Goal: Find specific page/section: Find specific page/section

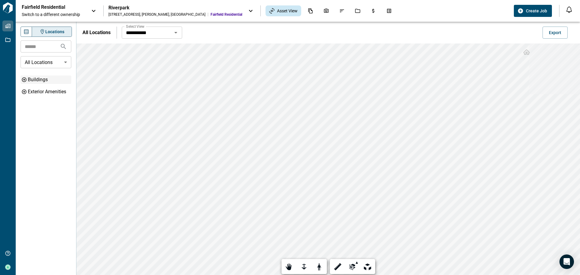
click at [24, 80] on icon at bounding box center [23, 79] width 5 height 5
click at [27, 93] on icon at bounding box center [27, 91] width 5 height 5
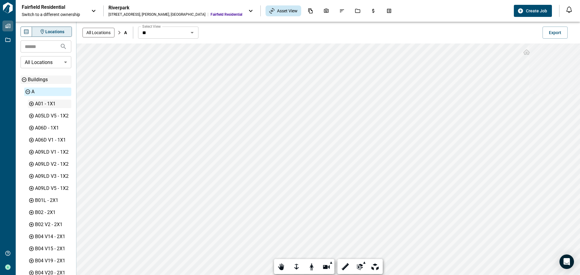
click at [45, 106] on div "A01 - 1X1" at bounding box center [52, 103] width 35 height 7
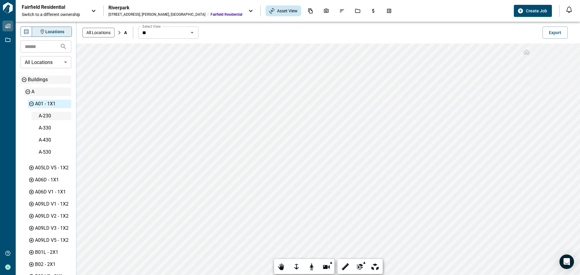
click at [45, 116] on div "A-230" at bounding box center [54, 115] width 31 height 7
click at [203, 35] on icon "Open" at bounding box center [201, 32] width 7 height 7
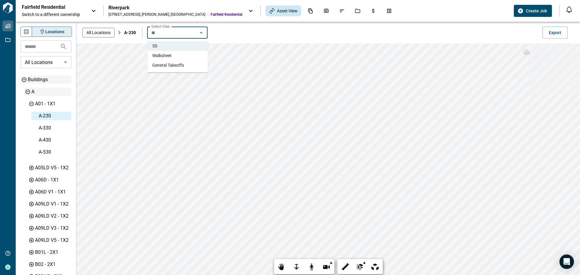
click at [181, 58] on li "Walksheet" at bounding box center [177, 56] width 60 height 10
click at [197, 34] on button "Open" at bounding box center [201, 32] width 8 height 8
click at [178, 66] on span "General Takeoffs" at bounding box center [168, 65] width 32 height 6
type input "**********"
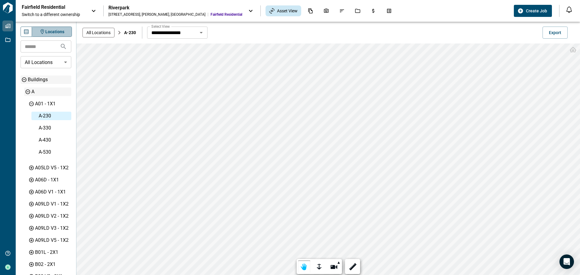
click at [65, 32] on button "Locations" at bounding box center [52, 32] width 40 height 10
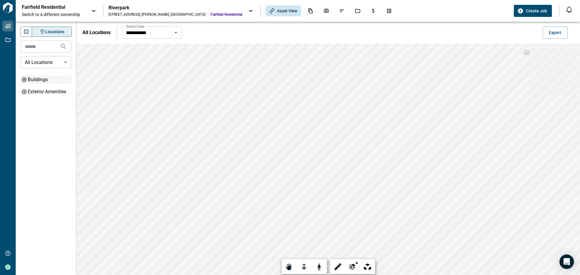
click at [105, 32] on p "All Locations" at bounding box center [96, 32] width 28 height 7
click at [320, 268] on div at bounding box center [319, 266] width 8 height 9
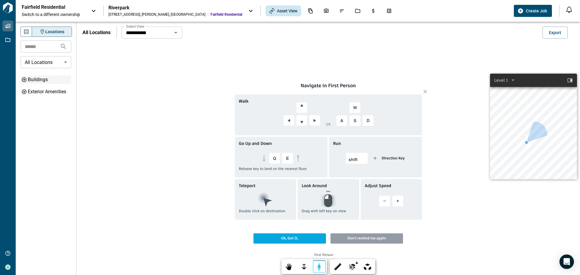
scroll to position [4, 0]
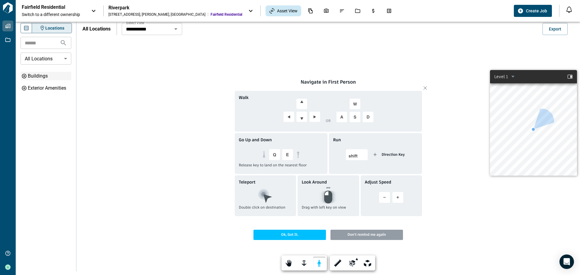
click at [295, 238] on span "Ok, Got It." at bounding box center [289, 235] width 72 height 10
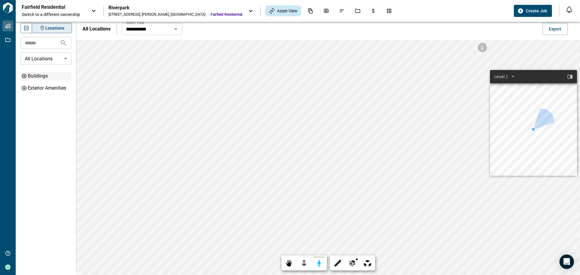
click at [544, 127] on div at bounding box center [542, 121] width 34 height 34
click at [25, 77] on icon at bounding box center [23, 75] width 5 height 5
click at [28, 88] on icon at bounding box center [27, 87] width 5 height 5
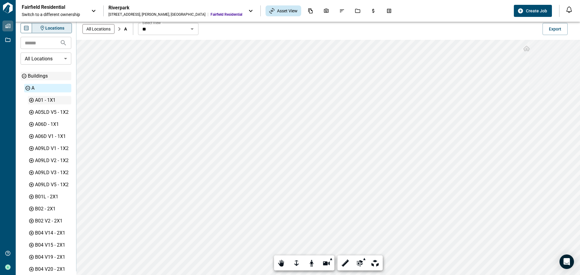
click at [43, 101] on div "A01 - 1X1" at bounding box center [52, 100] width 35 height 7
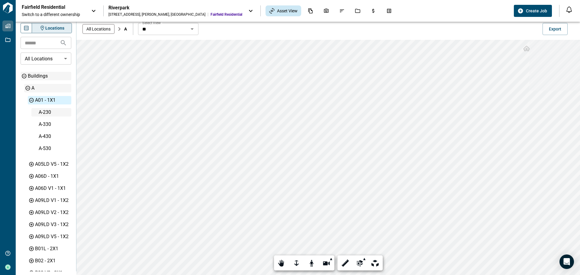
click at [48, 114] on div "A-230" at bounding box center [54, 112] width 31 height 7
click at [308, 267] on div at bounding box center [311, 263] width 8 height 9
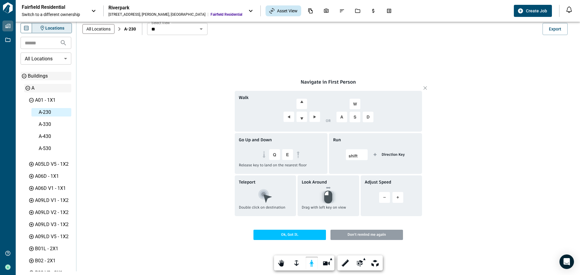
click at [306, 236] on span "Ok, Got It." at bounding box center [289, 235] width 72 height 10
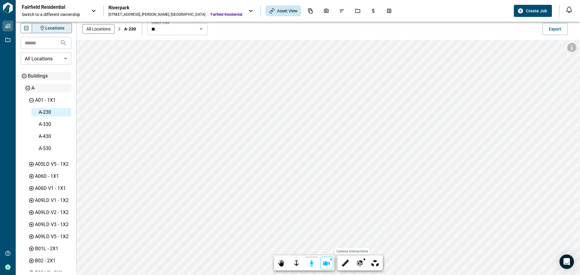
click at [326, 263] on div at bounding box center [327, 263] width 8 height 9
click at [327, 204] on div at bounding box center [327, 201] width 8 height 9
click at [309, 263] on div at bounding box center [311, 263] width 8 height 9
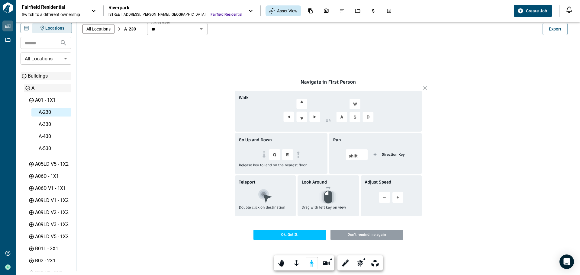
click at [281, 234] on span "Ok, Got It." at bounding box center [289, 235] width 72 height 10
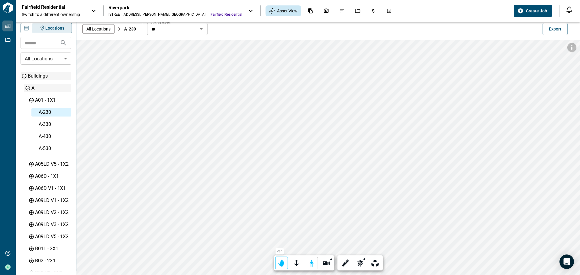
click at [286, 263] on div "Pan" at bounding box center [281, 263] width 13 height 13
click at [357, 261] on div at bounding box center [360, 263] width 8 height 9
click at [358, 201] on div at bounding box center [360, 201] width 8 height 9
click at [373, 263] on div at bounding box center [375, 263] width 8 height 9
click at [281, 262] on div at bounding box center [281, 263] width 8 height 9
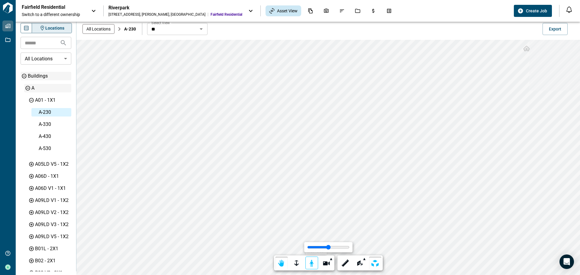
click at [313, 262] on div at bounding box center [311, 263] width 8 height 9
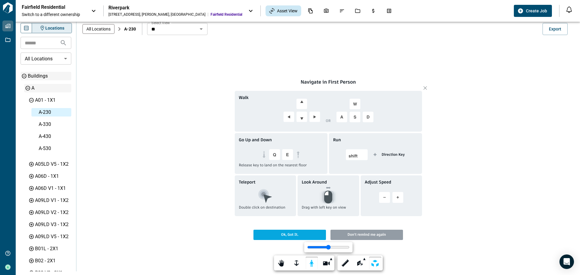
click at [383, 198] on rect at bounding box center [384, 197] width 11 height 11
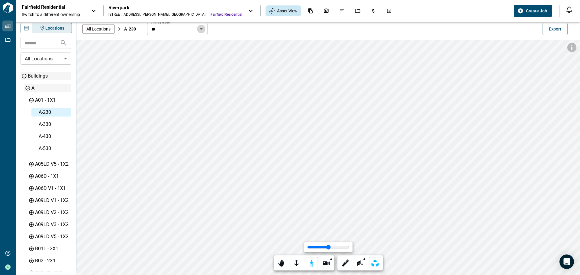
click at [198, 29] on icon "Open" at bounding box center [201, 28] width 7 height 7
click at [170, 55] on li "Walksheet" at bounding box center [177, 52] width 60 height 10
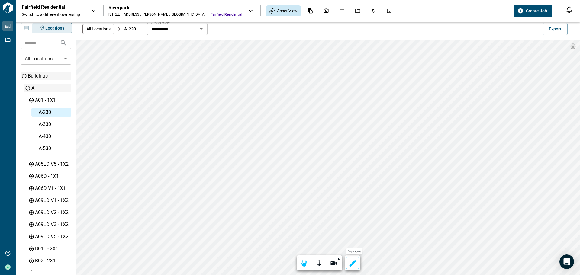
click at [354, 262] on div at bounding box center [352, 263] width 8 height 9
click at [400, 263] on label "Done" at bounding box center [398, 264] width 15 height 10
click at [351, 268] on div "Measure" at bounding box center [352, 263] width 13 height 13
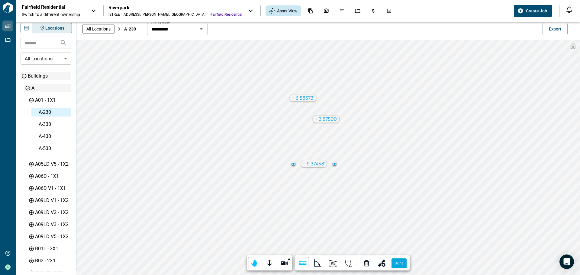
click at [201, 27] on icon "Open" at bounding box center [201, 28] width 7 height 7
click at [174, 63] on span "General Takeoffs" at bounding box center [168, 62] width 32 height 6
type input "**********"
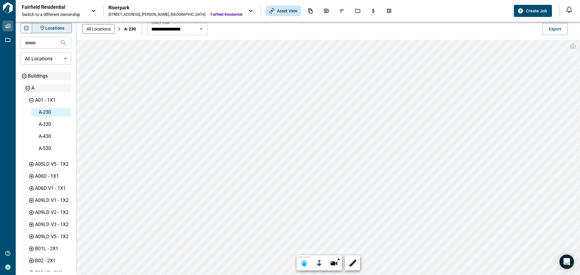
click at [349, 18] on div "**********" at bounding box center [327, 18] width 503 height 0
click at [277, 10] on span "Asset View" at bounding box center [287, 11] width 21 height 6
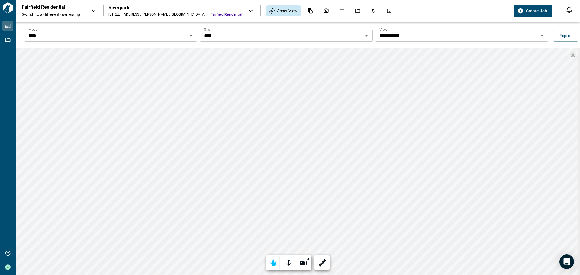
click at [282, 0] on html "**********" at bounding box center [290, 137] width 580 height 275
click at [386, 24] on div "**********" at bounding box center [298, 159] width 564 height 275
click at [291, 0] on html "**********" at bounding box center [290, 137] width 580 height 275
click at [538, 34] on button "Open" at bounding box center [542, 35] width 8 height 8
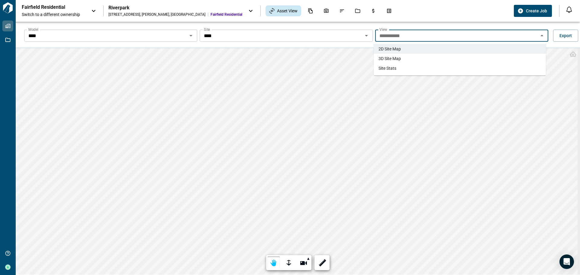
click at [403, 70] on li "Site Stats" at bounding box center [460, 68] width 172 height 10
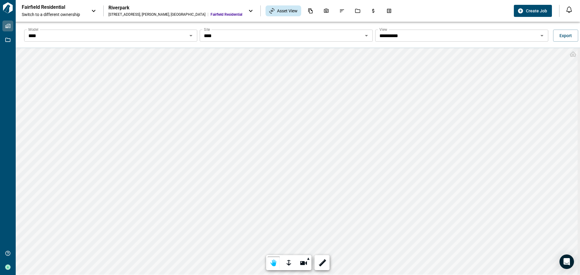
click at [328, 35] on div "**********" at bounding box center [298, 159] width 564 height 275
click at [541, 33] on icon "Open" at bounding box center [541, 35] width 7 height 7
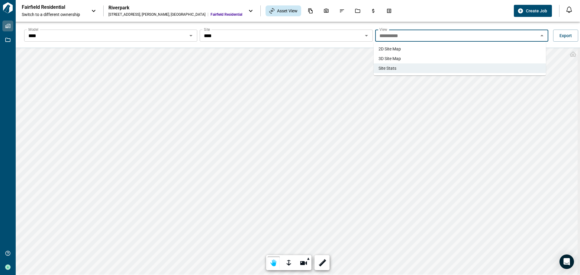
click at [463, 53] on li "2D Site Map" at bounding box center [460, 49] width 172 height 10
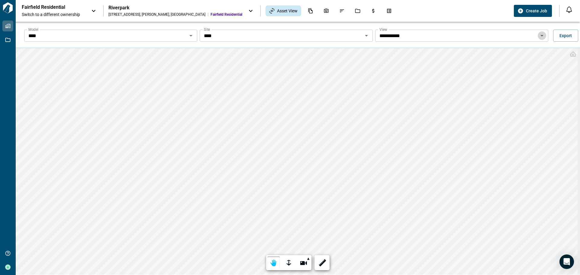
drag, startPoint x: 540, startPoint y: 37, endPoint x: 526, endPoint y: 41, distance: 14.7
click at [540, 37] on icon "Open" at bounding box center [541, 35] width 7 height 7
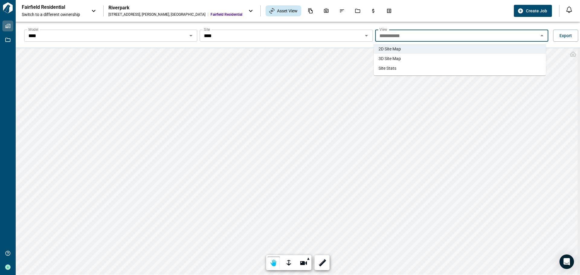
click at [458, 60] on li "3D Site Map" at bounding box center [460, 59] width 172 height 10
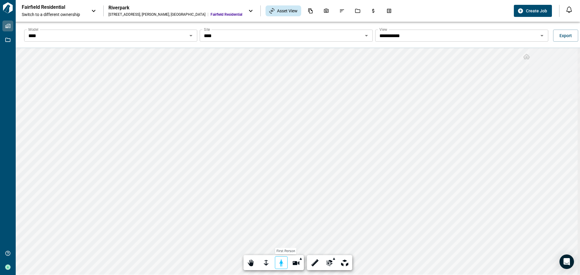
click at [280, 263] on div at bounding box center [281, 263] width 8 height 9
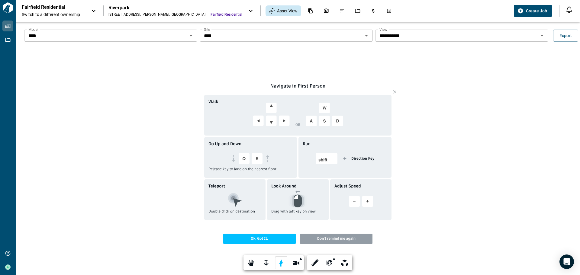
click at [260, 235] on span "Ok, Got It." at bounding box center [259, 239] width 72 height 10
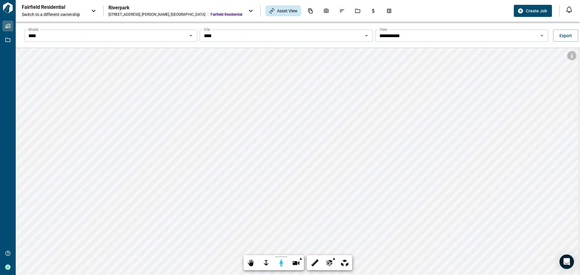
click at [580, 92] on html "**********" at bounding box center [290, 137] width 580 height 275
click at [423, 44] on div "**********" at bounding box center [298, 159] width 564 height 275
click at [191, 36] on icon "Open" at bounding box center [190, 35] width 7 height 7
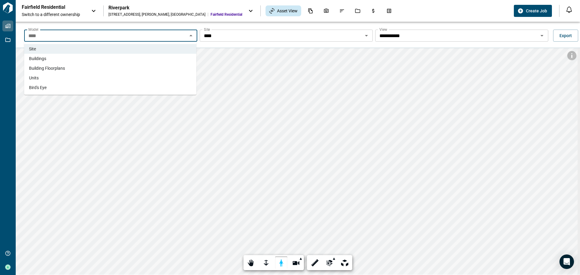
click at [145, 89] on li "Bird's Eye" at bounding box center [110, 88] width 172 height 10
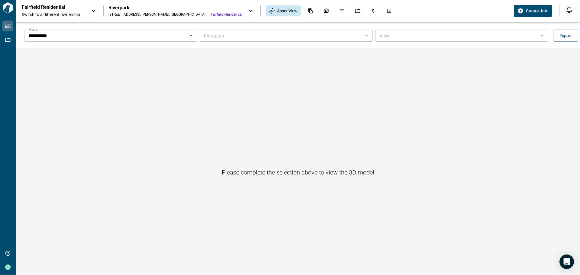
click at [365, 33] on div at bounding box center [366, 35] width 8 height 8
click at [192, 38] on icon "Open" at bounding box center [190, 35] width 7 height 7
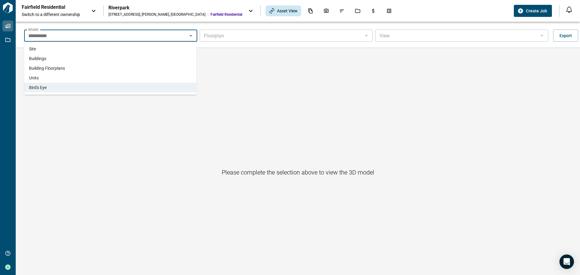
click at [172, 53] on li "Site" at bounding box center [110, 49] width 172 height 10
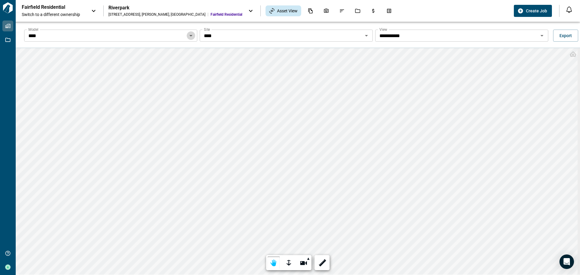
click at [190, 37] on icon "Open" at bounding box center [190, 35] width 7 height 7
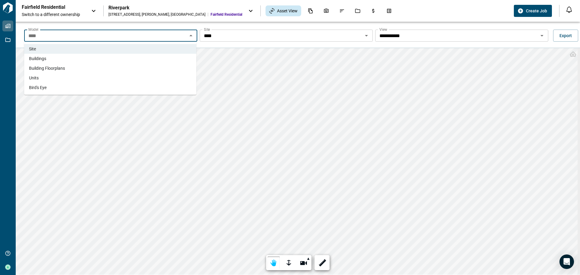
click at [157, 69] on li "Building Floorplans" at bounding box center [110, 68] width 172 height 10
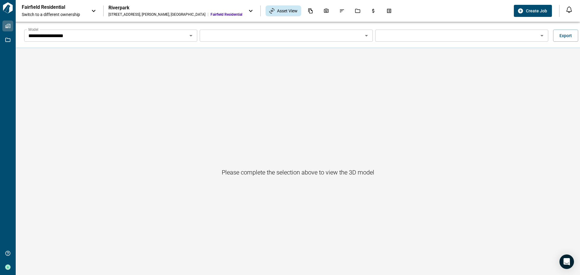
click at [192, 38] on icon "Open" at bounding box center [190, 35] width 7 height 7
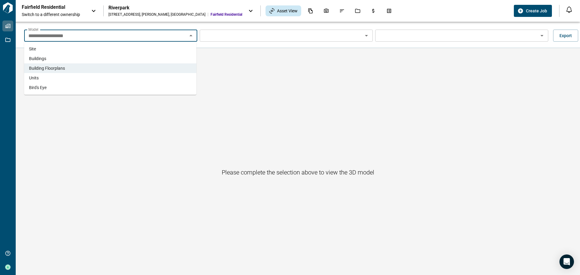
click at [133, 53] on li "Site" at bounding box center [110, 49] width 172 height 10
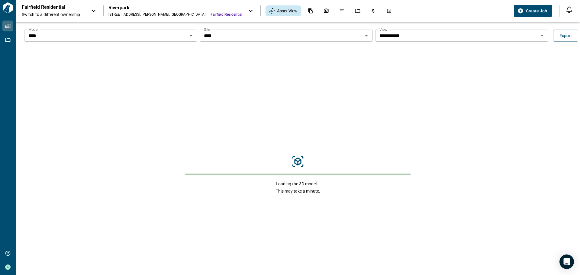
click at [368, 36] on icon "Open" at bounding box center [366, 35] width 7 height 7
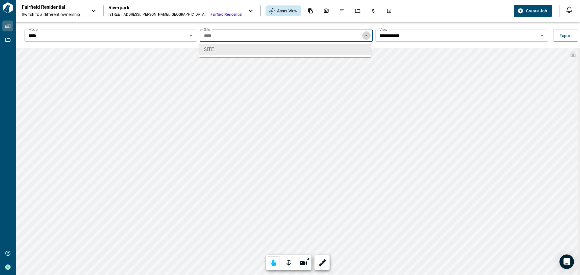
click at [366, 37] on icon "Close" at bounding box center [366, 35] width 7 height 7
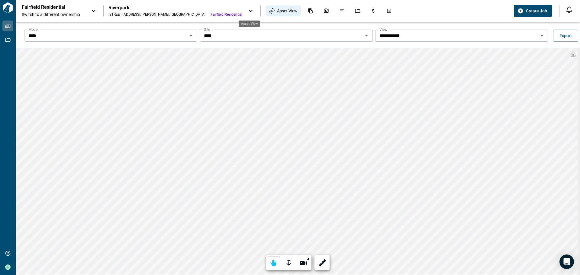
click at [277, 8] on span "Asset View" at bounding box center [287, 11] width 21 height 6
click at [277, 11] on span "Asset View" at bounding box center [287, 11] width 21 height 6
drag, startPoint x: 189, startPoint y: 36, endPoint x: 184, endPoint y: 38, distance: 5.6
click at [188, 36] on icon "Open" at bounding box center [190, 35] width 7 height 7
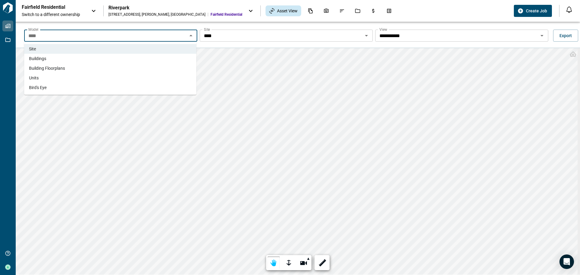
click at [85, 59] on li "Buildings" at bounding box center [110, 59] width 172 height 10
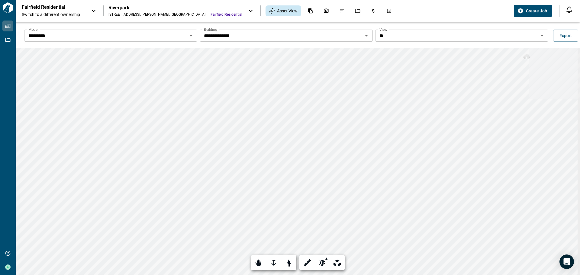
click at [365, 36] on icon "Open" at bounding box center [366, 35] width 7 height 7
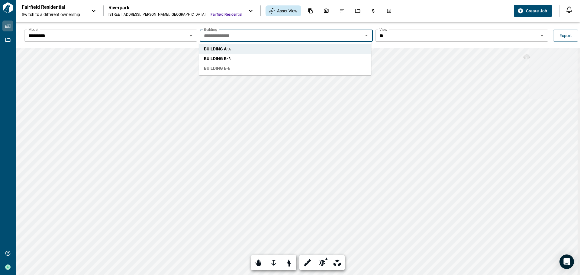
click at [325, 69] on li "BUILDING E - E" at bounding box center [285, 68] width 172 height 10
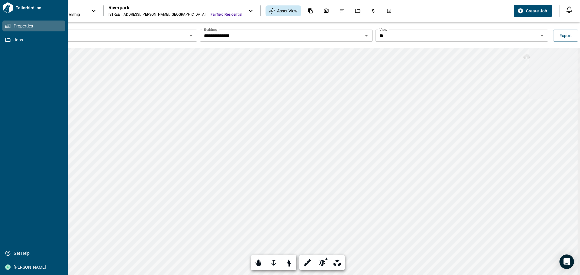
click at [9, 28] on icon at bounding box center [9, 26] width 3 height 4
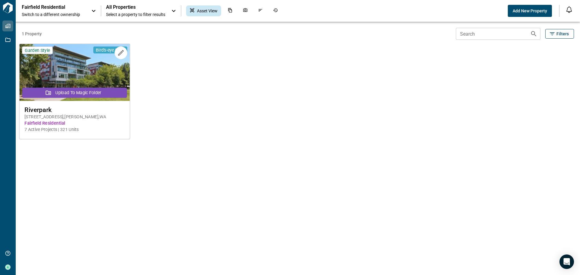
click at [101, 88] on button "Upload to Magic Folder" at bounding box center [74, 93] width 104 height 10
click at [53, 130] on span "7 Active Projects | 321 Units" at bounding box center [74, 130] width 100 height 6
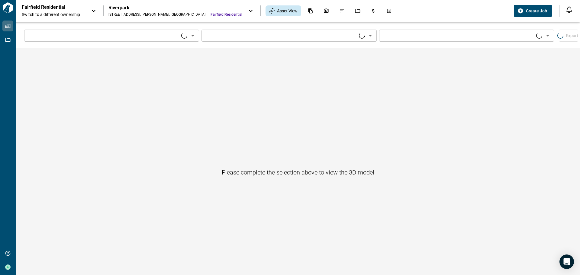
type input "****"
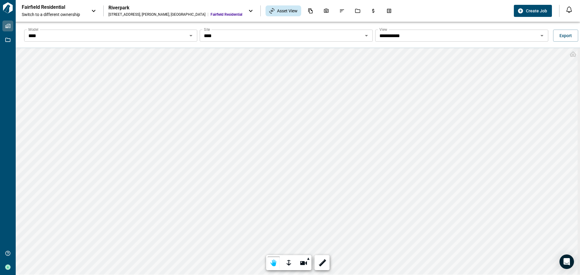
click at [364, 34] on icon "Open" at bounding box center [366, 35] width 7 height 7
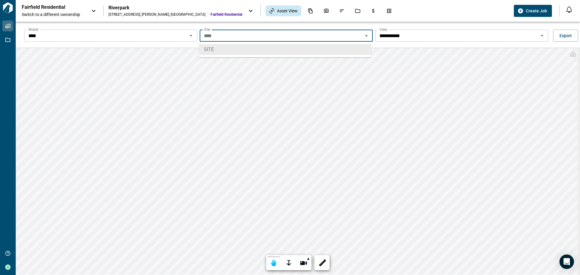
click at [415, 36] on input "**********" at bounding box center [456, 35] width 159 height 8
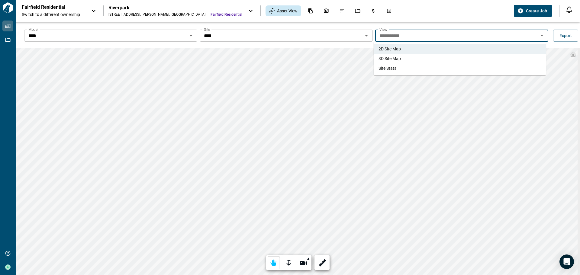
click at [397, 57] on span "3D Site Map" at bounding box center [389, 59] width 22 height 6
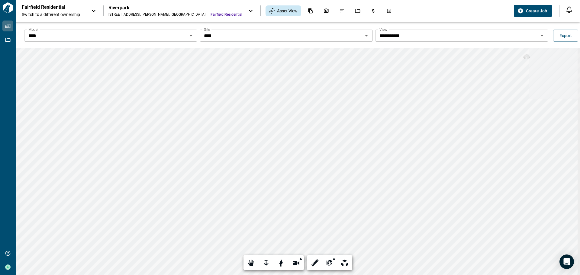
click at [56, 40] on div "**** Model" at bounding box center [110, 36] width 173 height 12
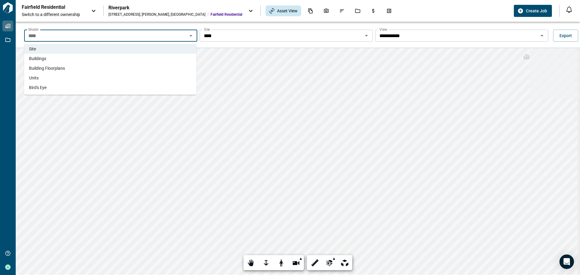
click at [48, 59] on li "Buildings" at bounding box center [110, 59] width 172 height 10
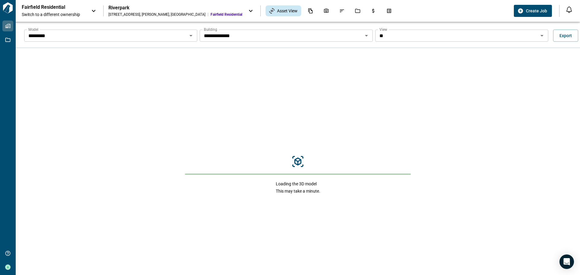
click at [140, 41] on div "********* Model" at bounding box center [110, 36] width 173 height 12
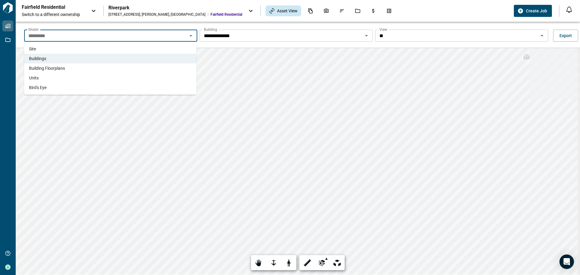
click at [94, 76] on li "Units" at bounding box center [110, 78] width 172 height 10
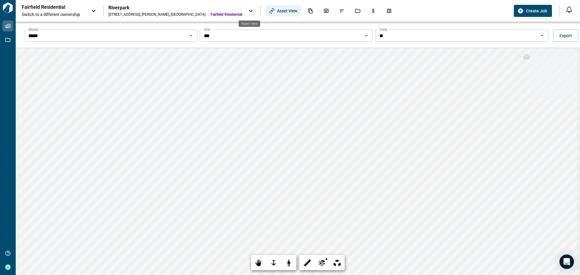
click at [277, 9] on span "Asset View" at bounding box center [287, 11] width 21 height 6
click at [193, 39] on div at bounding box center [191, 35] width 8 height 8
click at [92, 11] on icon at bounding box center [93, 10] width 7 height 7
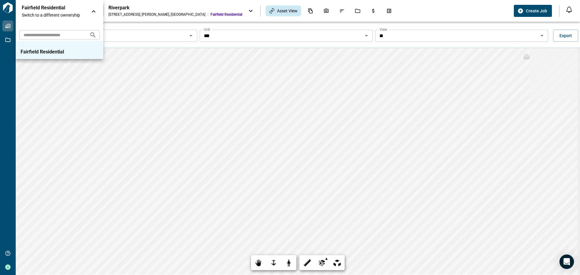
click at [117, 32] on div at bounding box center [290, 137] width 580 height 275
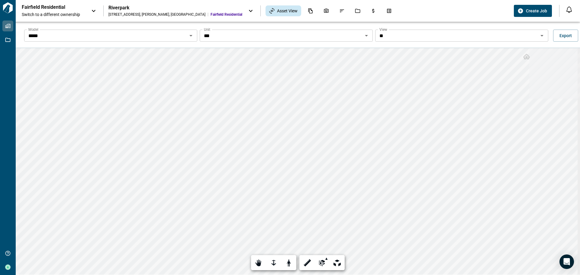
click at [221, 10] on div "Fairfield Residential Switch to a different ownership Riverpark [STREET_ADDRESS…" at bounding box center [267, 10] width 490 height 13
click at [247, 11] on icon at bounding box center [250, 10] width 7 height 7
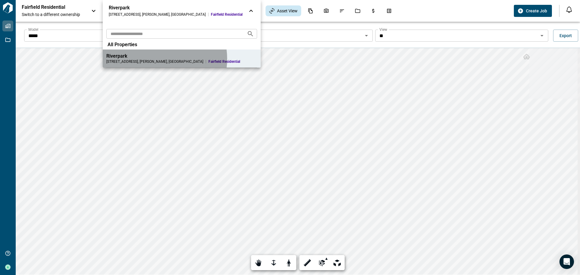
click at [153, 59] on div "Riverpark" at bounding box center [181, 56] width 151 height 6
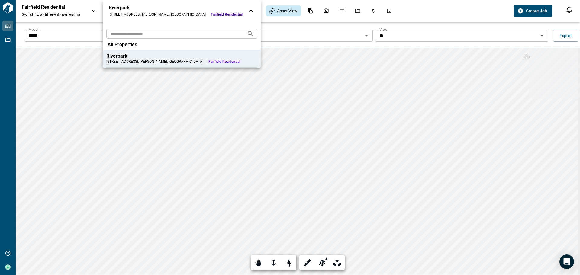
click at [142, 94] on div at bounding box center [290, 137] width 580 height 275
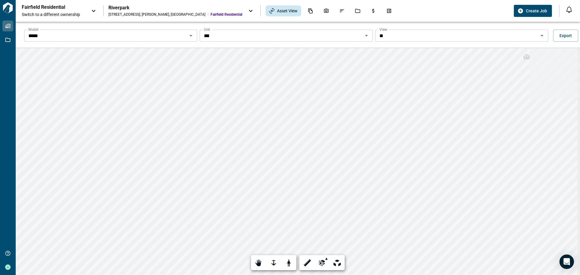
click at [190, 37] on icon "Open" at bounding box center [190, 35] width 7 height 7
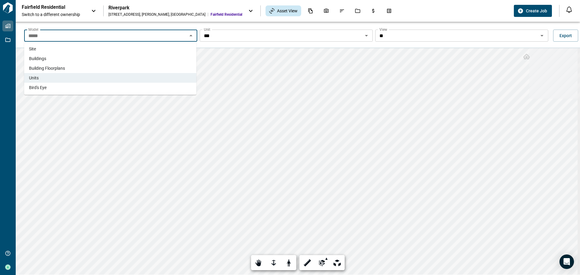
click at [144, 60] on li "Buildings" at bounding box center [110, 59] width 172 height 10
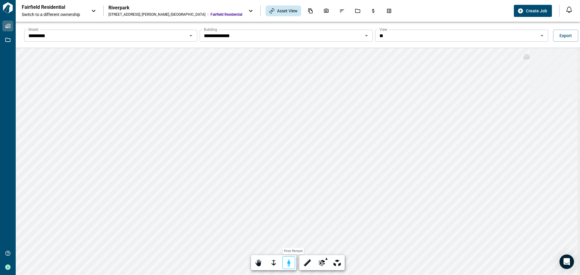
click at [288, 262] on div at bounding box center [288, 263] width 8 height 9
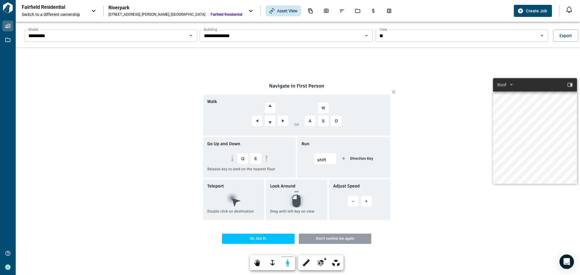
click at [267, 236] on span "Ok, Got It." at bounding box center [258, 239] width 72 height 10
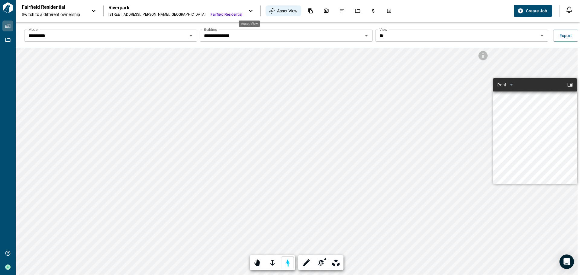
click at [277, 13] on span "Asset View" at bounding box center [287, 11] width 21 height 6
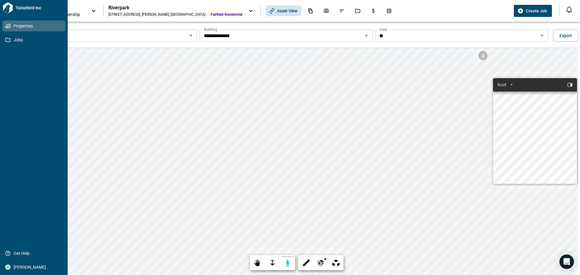
click at [11, 27] on span "Properties" at bounding box center [35, 26] width 49 height 6
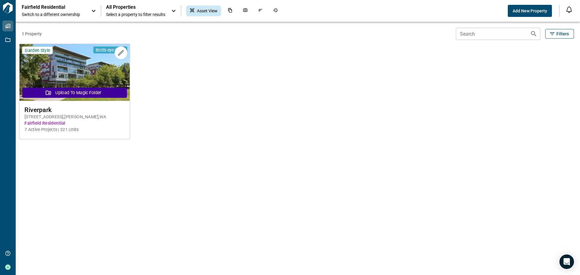
click at [85, 79] on img at bounding box center [74, 72] width 110 height 57
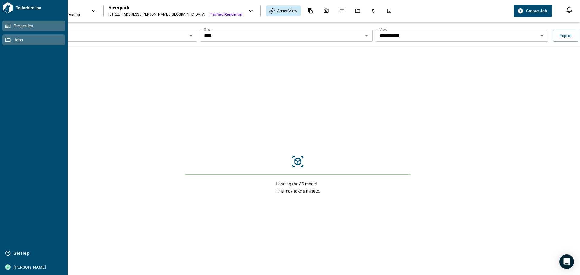
click at [7, 41] on icon at bounding box center [7, 39] width 5 height 5
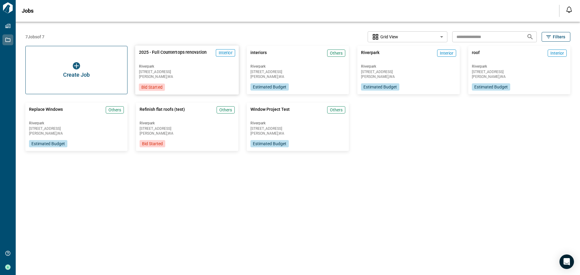
click at [203, 72] on span "[STREET_ADDRESS]" at bounding box center [187, 72] width 96 height 4
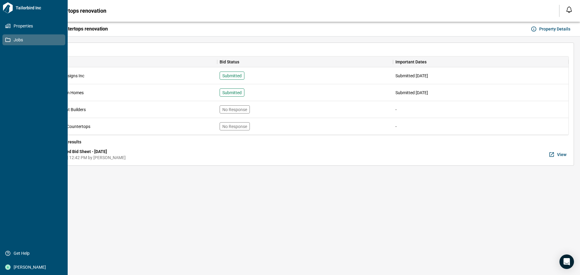
click at [22, 41] on span "Jobs" at bounding box center [35, 40] width 49 height 6
